Goal: Use online tool/utility: Utilize a website feature to perform a specific function

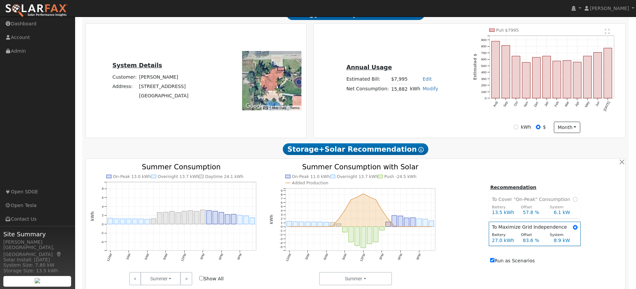
scroll to position [189, 0]
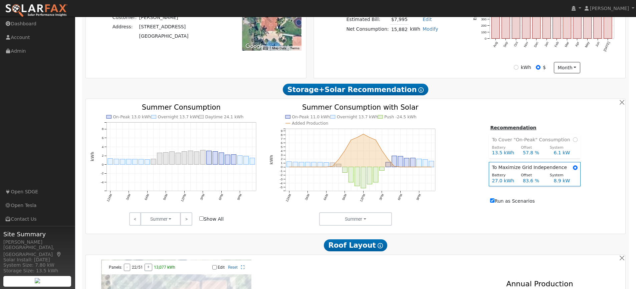
click at [186, 221] on link ">" at bounding box center [186, 219] width 12 height 13
click at [573, 139] on input "radio" at bounding box center [575, 140] width 5 height 5
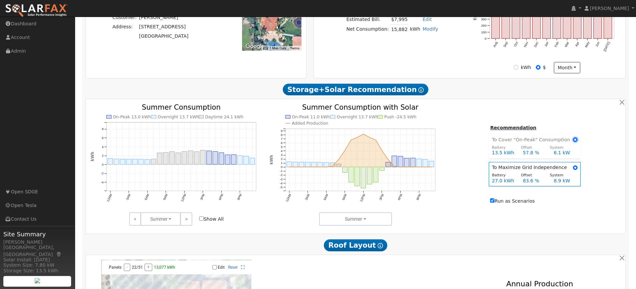
radio input "true"
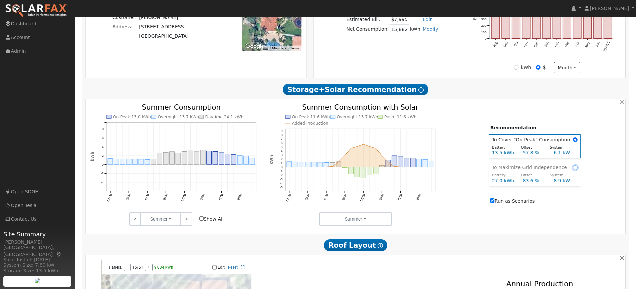
click at [573, 167] on input "radio" at bounding box center [575, 168] width 5 height 5
radio input "true"
radio input "false"
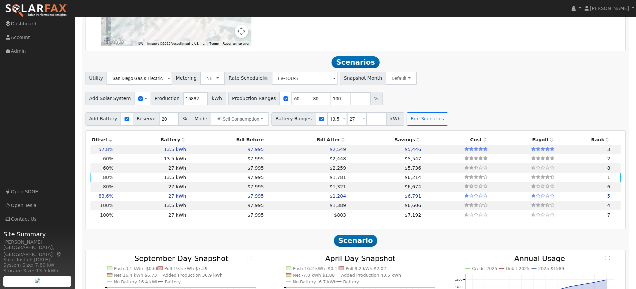
scroll to position [556, 0]
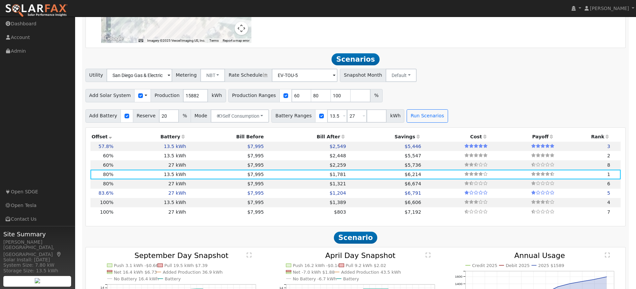
click at [94, 149] on td "57.8%" at bounding box center [102, 146] width 24 height 9
type input "$21,425"
type input "$11,288"
type input "6.1"
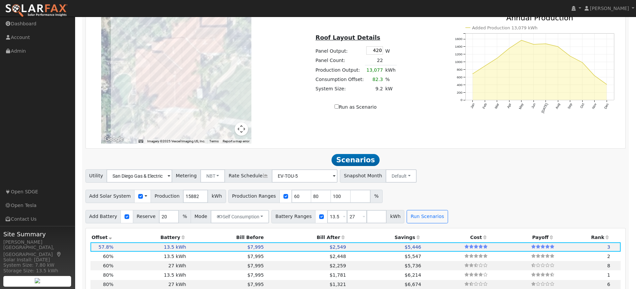
scroll to position [489, 0]
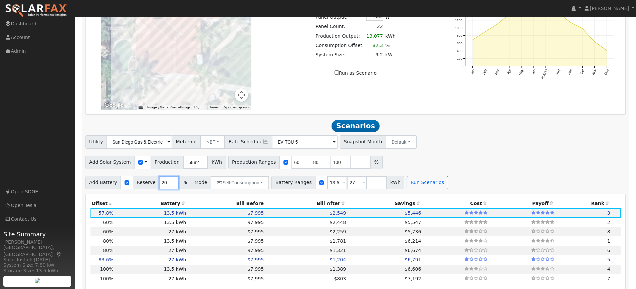
drag, startPoint x: 162, startPoint y: 183, endPoint x: 156, endPoint y: 183, distance: 6.0
click at [159, 183] on input "20" at bounding box center [169, 182] width 20 height 13
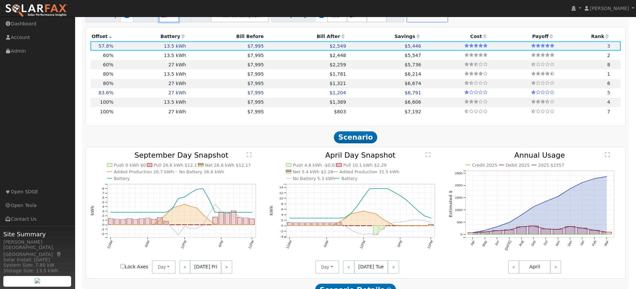
scroll to position [623, 0]
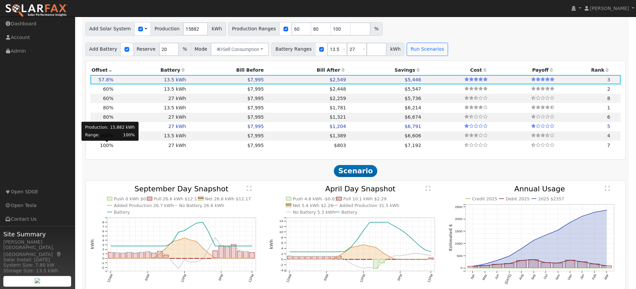
click at [108, 147] on span "100%" at bounding box center [106, 145] width 13 height 5
type input "$37,058"
type input "$32,400"
type input "$20,837"
type input "10.6"
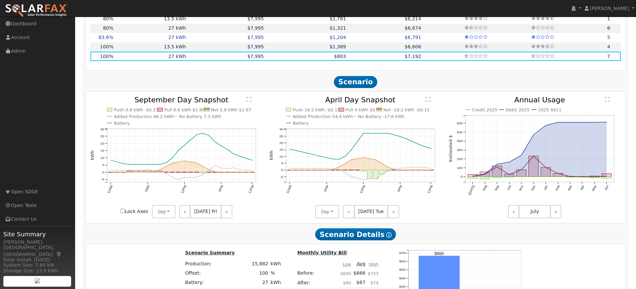
scroll to position [723, 0]
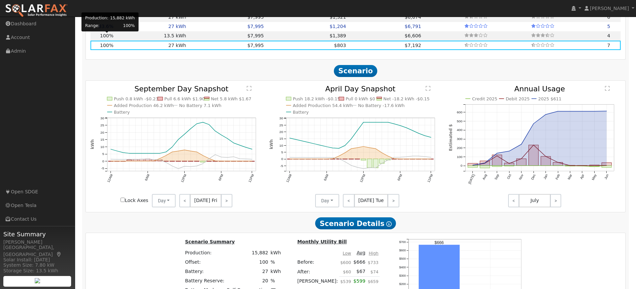
click at [108, 36] on span "100%" at bounding box center [106, 35] width 13 height 5
type input "$16,200"
type input "$15,977"
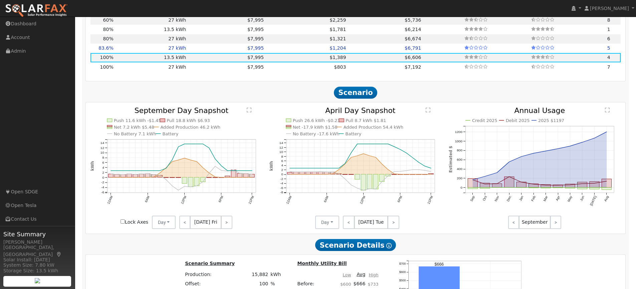
scroll to position [689, 0]
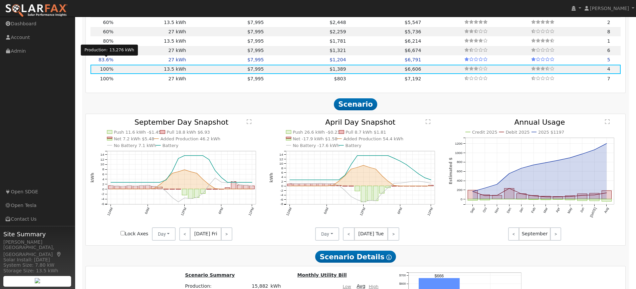
click at [107, 62] on span "83.6%" at bounding box center [105, 59] width 15 height 5
type input "$30,977"
type input "$32,400"
type input "$19,013"
type input "8.9"
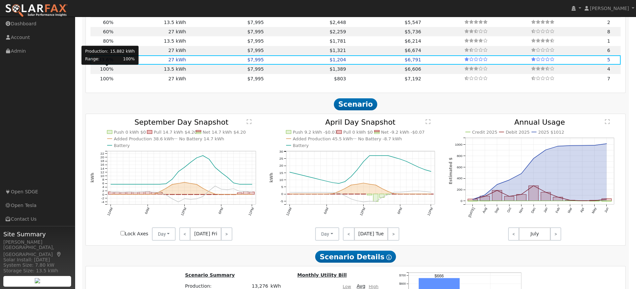
click at [105, 69] on span "100%" at bounding box center [106, 68] width 13 height 5
type input "$37,058"
type input "$16,200"
type input "$15,977"
type input "10.6"
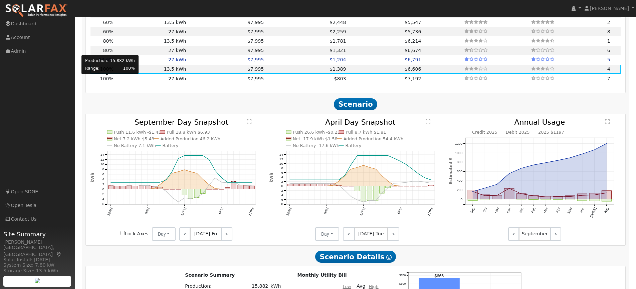
click at [107, 79] on span "100%" at bounding box center [106, 78] width 13 height 5
type input "$32,400"
type input "$20,837"
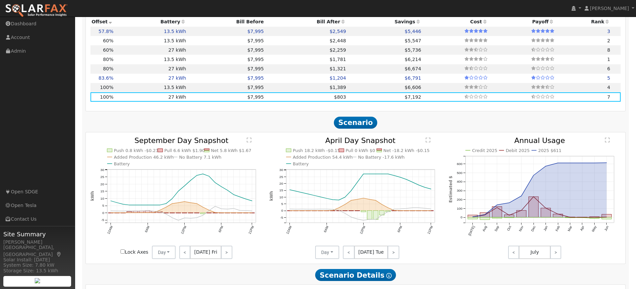
scroll to position [656, 0]
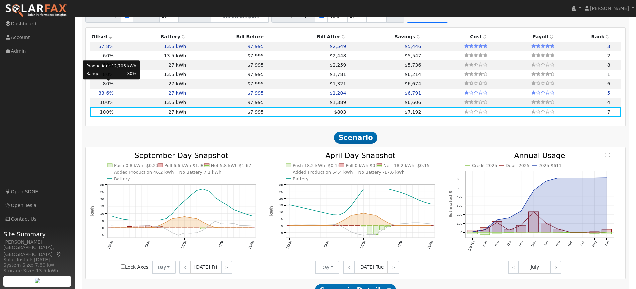
click at [107, 84] on span "80%" at bounding box center [108, 83] width 10 height 5
type input "$29,647"
type input "$18,614"
type input "8.5"
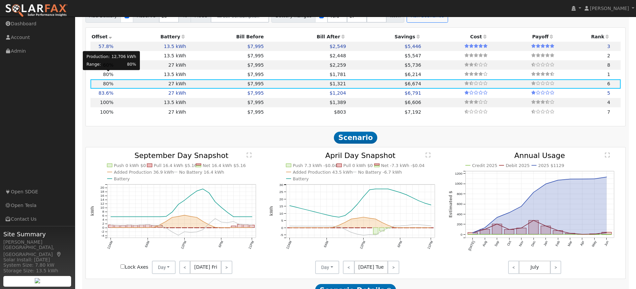
click at [108, 77] on span "80%" at bounding box center [108, 74] width 10 height 5
type input "$16,200"
type input "$13,754"
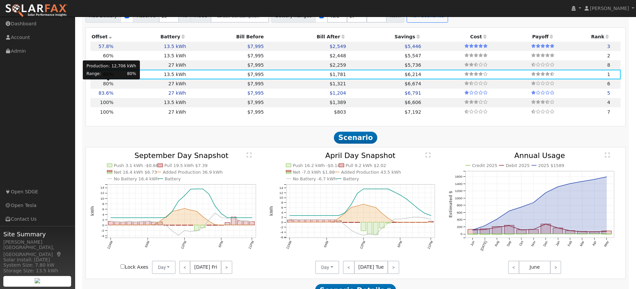
click at [107, 86] on span "80%" at bounding box center [108, 83] width 10 height 5
type input "$32,400"
type input "$18,614"
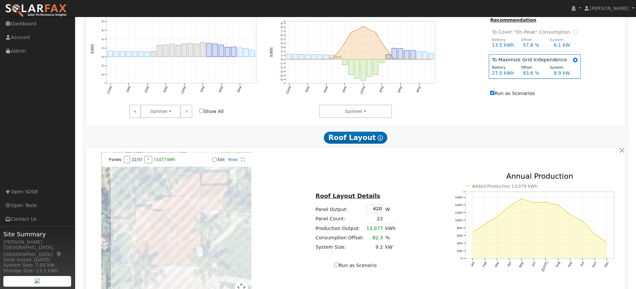
scroll to position [222, 0]
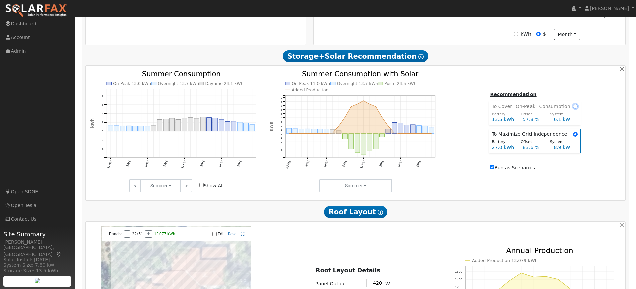
click at [573, 107] on input "radio" at bounding box center [575, 106] width 5 height 5
radio input "true"
radio input "false"
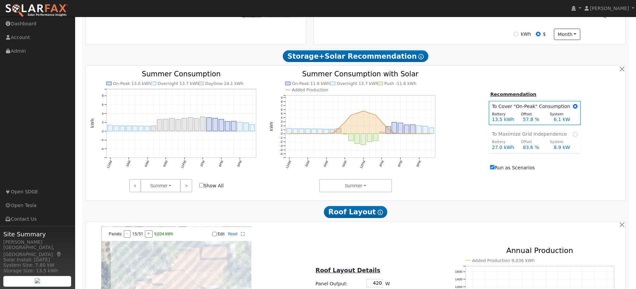
click at [574, 137] on span at bounding box center [575, 134] width 5 height 7
radio input "false"
radio input "true"
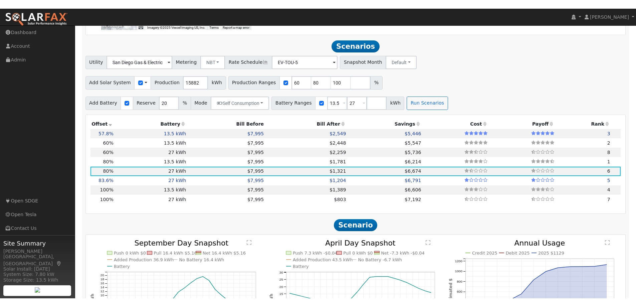
scroll to position [589, 0]
